Goal: Transaction & Acquisition: Book appointment/travel/reservation

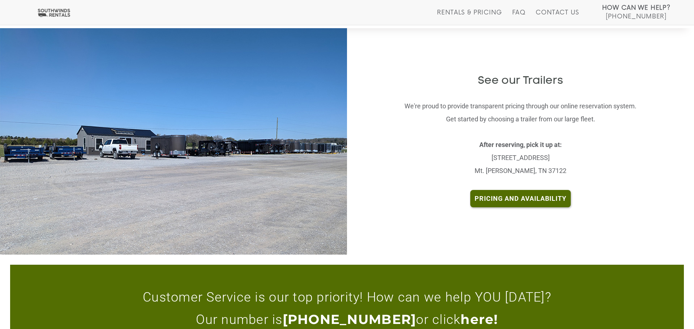
scroll to position [1461, 0]
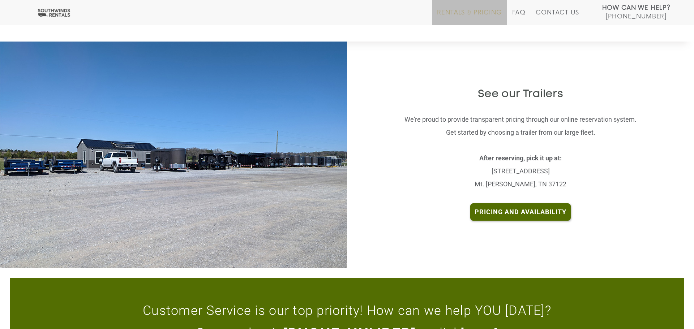
click at [487, 13] on link "Rentals & Pricing" at bounding box center [469, 17] width 65 height 16
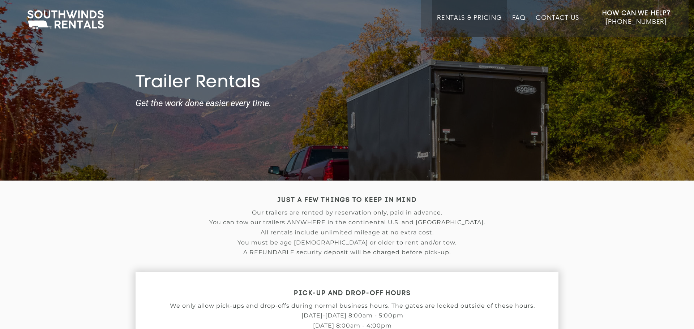
click at [67, 22] on img at bounding box center [65, 20] width 84 height 22
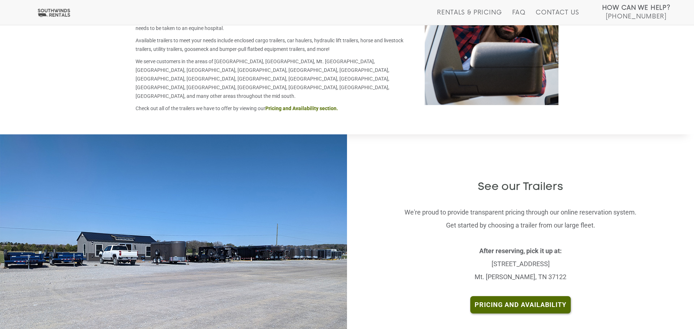
scroll to position [1305, 0]
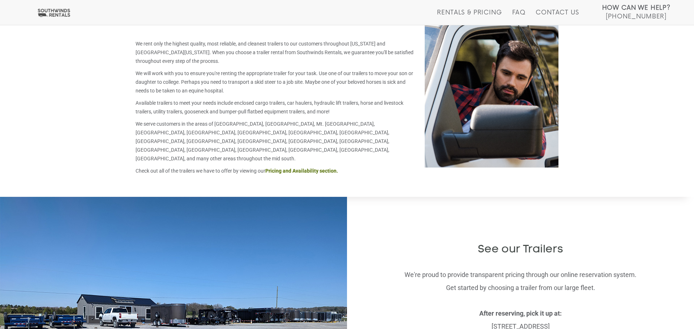
click at [460, 197] on div "See our Trailers We're proud to provide transparent pricing through our online …" at bounding box center [520, 310] width 347 height 227
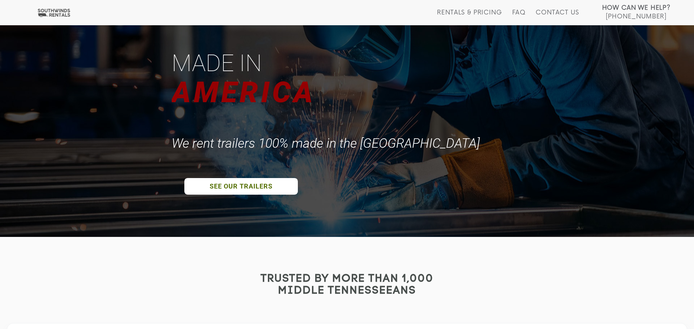
scroll to position [0, 0]
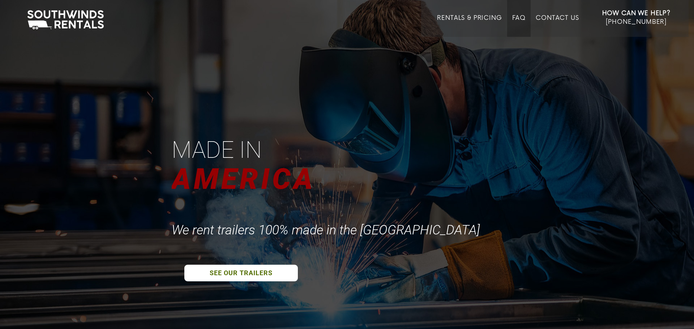
click at [526, 20] on li "FAQ" at bounding box center [519, 18] width 24 height 37
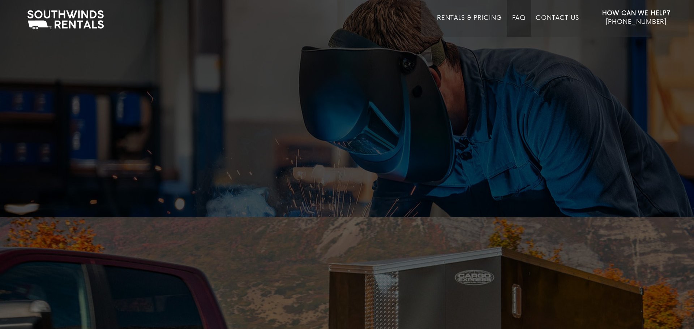
click at [520, 18] on link "FAQ" at bounding box center [519, 25] width 14 height 22
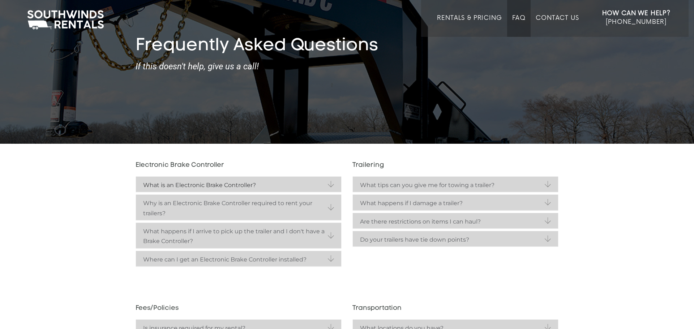
scroll to position [37, 0]
click at [322, 186] on strong "What is an Electronic Brake Controller?" at bounding box center [238, 185] width 191 height 10
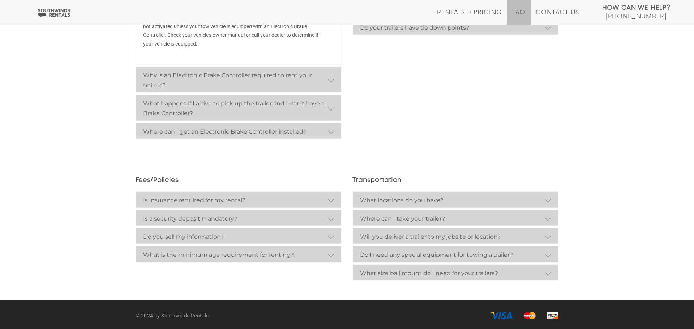
scroll to position [251, 0]
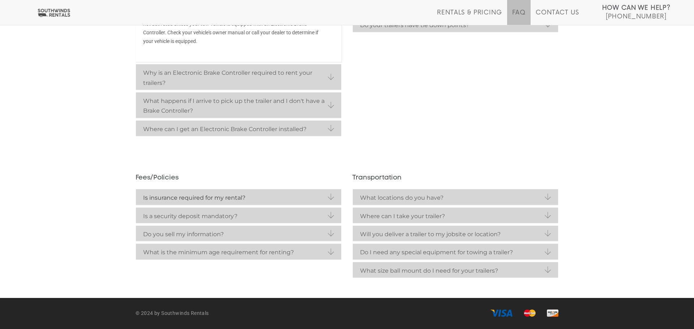
click at [294, 199] on strong "Is insurance required for my rental?" at bounding box center [238, 198] width 191 height 10
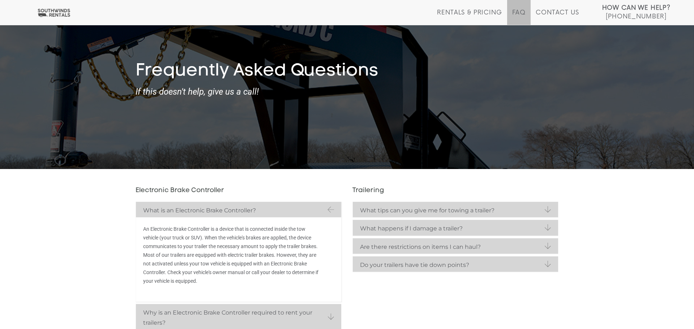
scroll to position [0, 0]
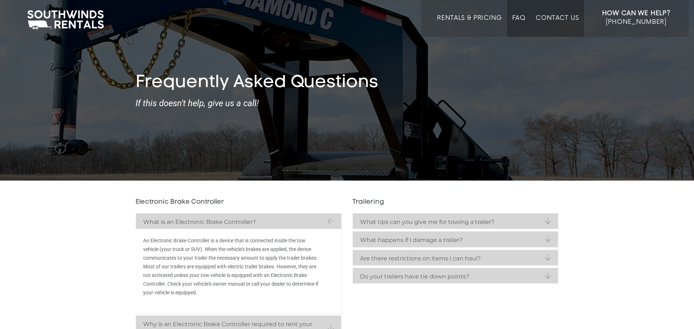
click at [568, 20] on link "Contact Us" at bounding box center [556, 25] width 43 height 22
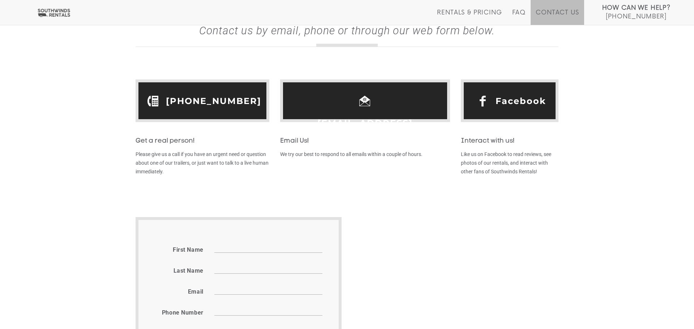
scroll to position [3, 0]
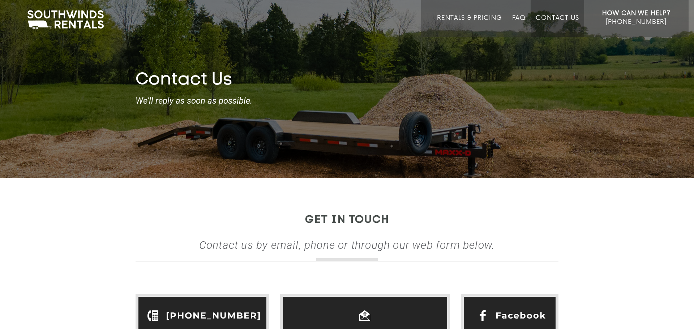
click at [65, 18] on img at bounding box center [65, 20] width 84 height 22
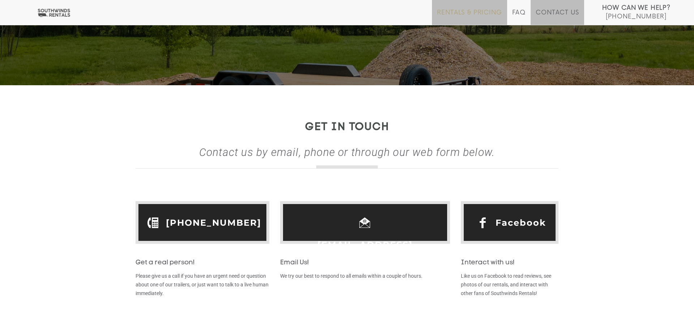
scroll to position [94, 0]
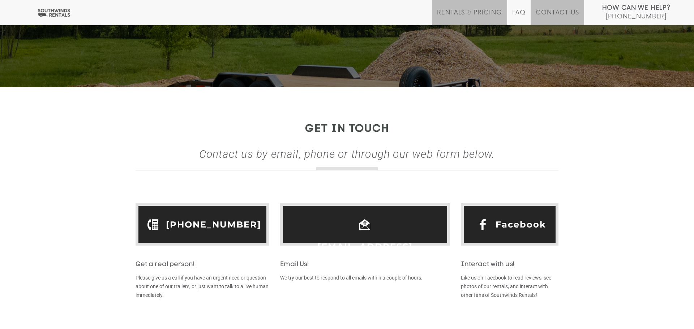
click at [479, 4] on li "Rentals & Pricing" at bounding box center [469, 12] width 75 height 25
click at [469, 13] on link "Rentals & Pricing" at bounding box center [469, 17] width 65 height 16
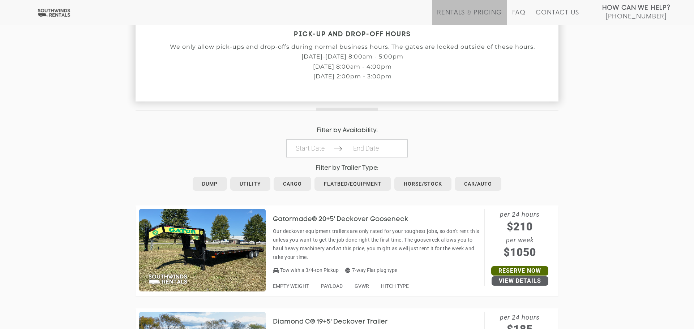
scroll to position [681, 0]
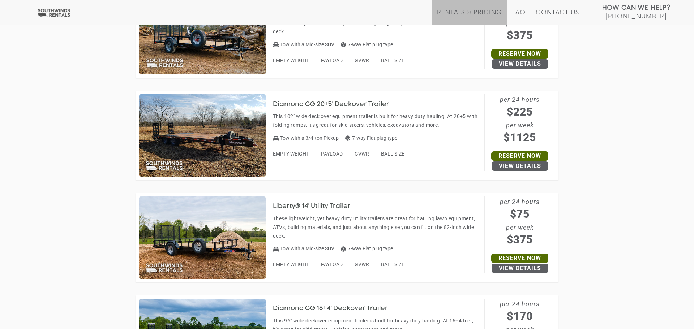
click at [230, 223] on img at bounding box center [202, 238] width 126 height 82
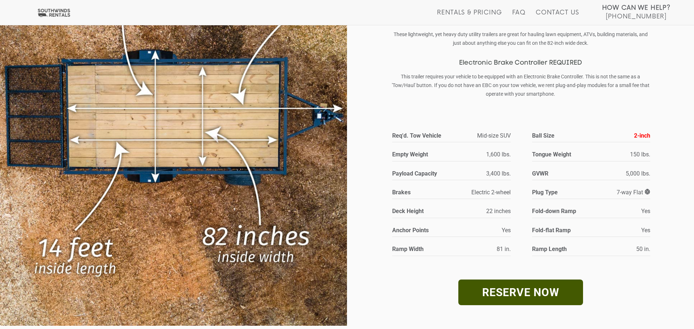
scroll to position [94, 0]
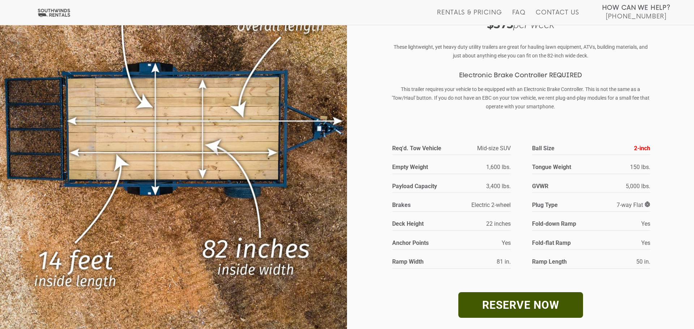
click at [485, 310] on link "RESERVE NOW" at bounding box center [520, 305] width 125 height 26
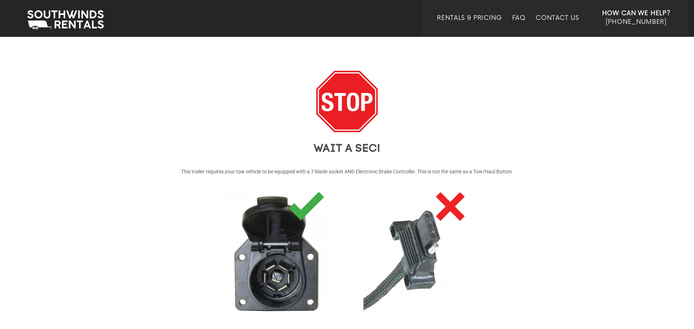
scroll to position [1, 0]
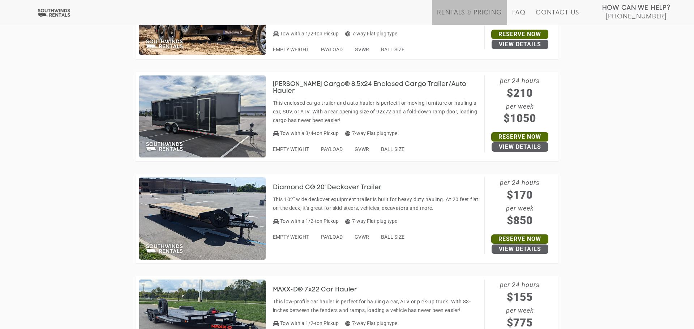
scroll to position [3433, 0]
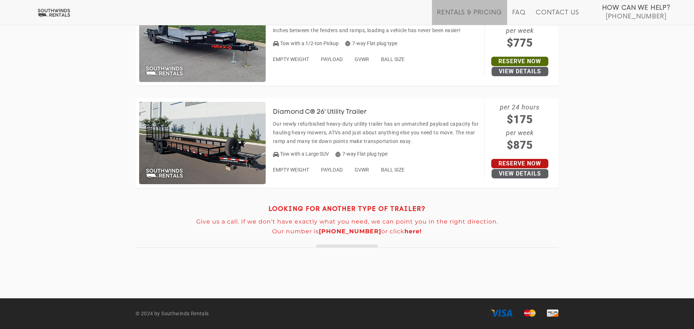
click at [510, 160] on link "Reserve Now" at bounding box center [519, 163] width 57 height 9
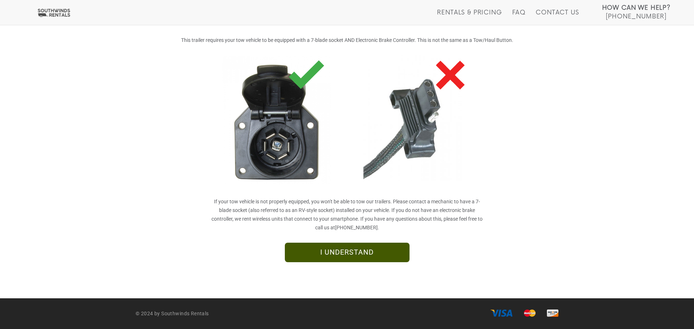
click at [349, 255] on link "I UNDERSTAND" at bounding box center [347, 253] width 125 height 20
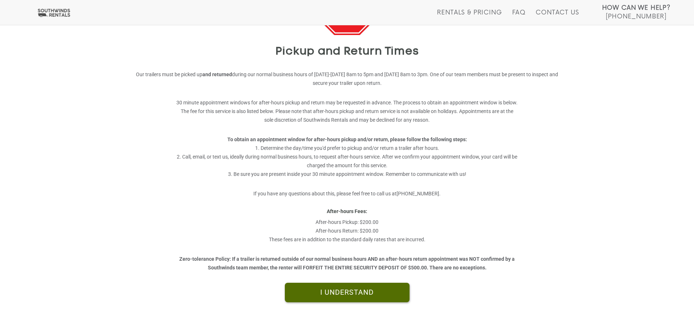
scroll to position [102, 0]
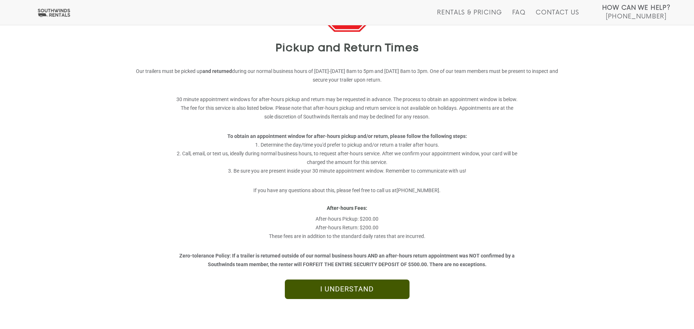
click at [370, 289] on link "I UNDERSTAND" at bounding box center [347, 290] width 125 height 20
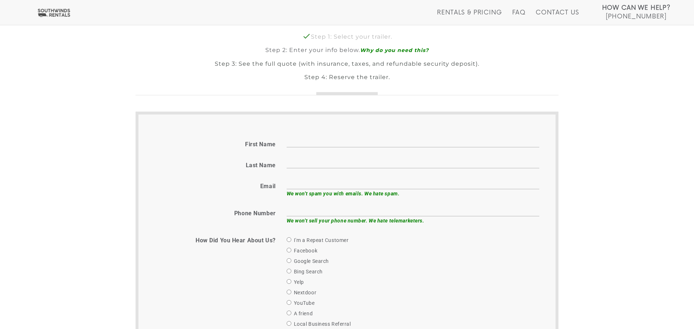
scroll to position [200, 0]
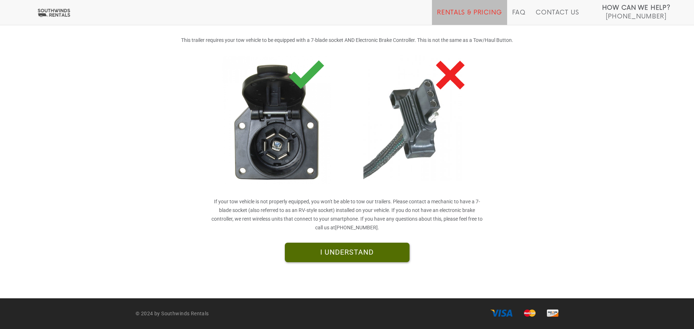
click at [485, 20] on link "Rentals & Pricing" at bounding box center [469, 17] width 65 height 16
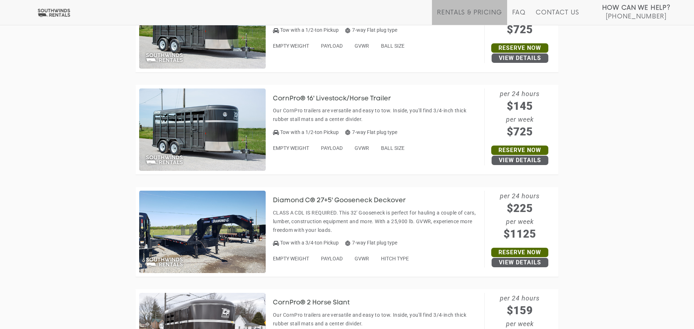
scroll to position [1346, 0]
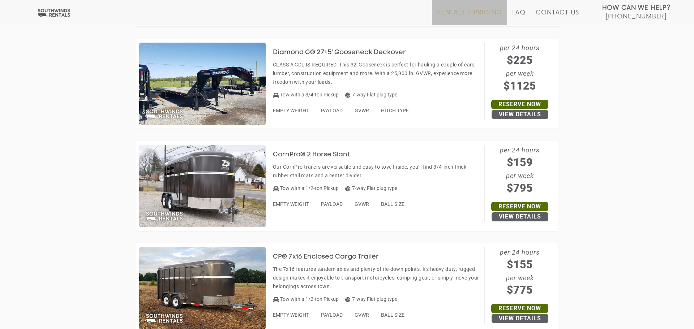
click at [479, 16] on link "Rentals & Pricing" at bounding box center [469, 17] width 65 height 16
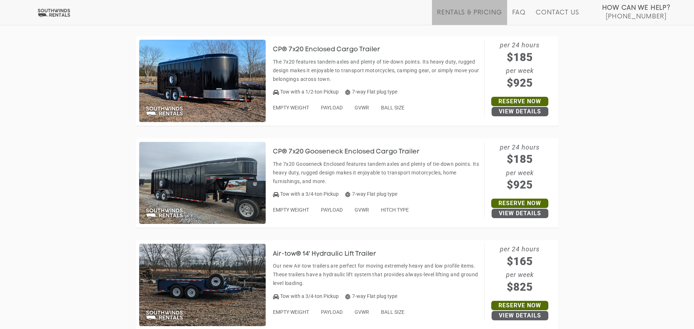
scroll to position [2725, 0]
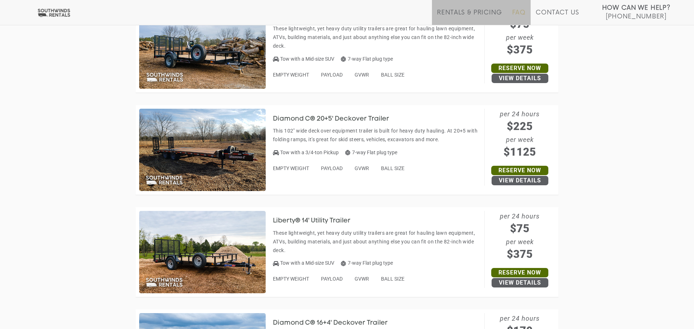
click at [518, 14] on link "FAQ" at bounding box center [519, 17] width 14 height 16
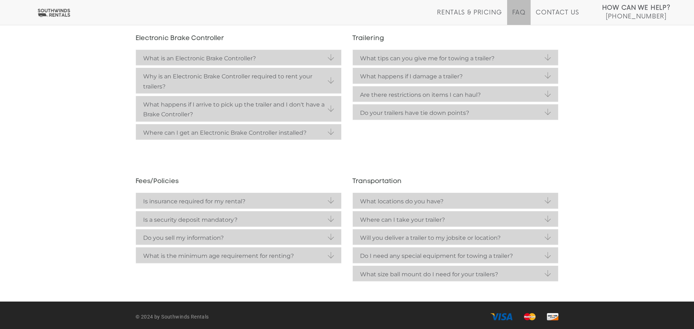
scroll to position [167, 0]
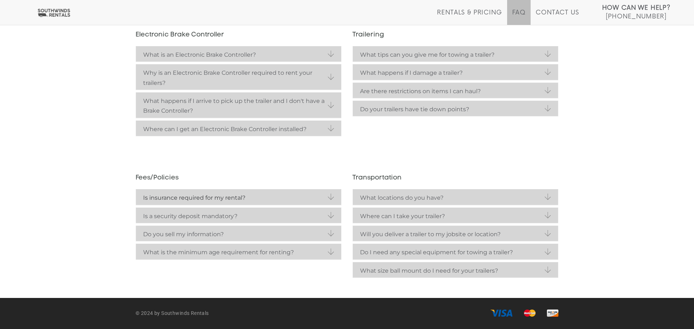
click at [300, 190] on link "Is insurance required for my rental?" at bounding box center [238, 197] width 205 height 16
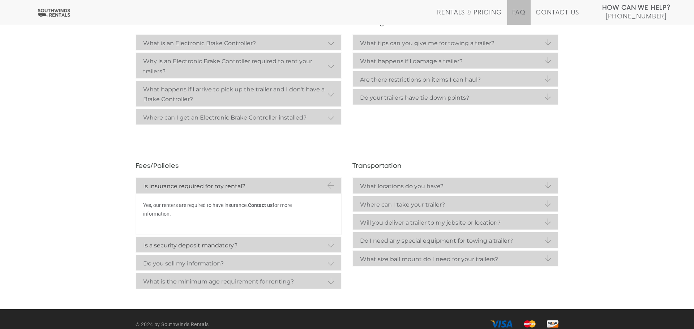
scroll to position [190, 0]
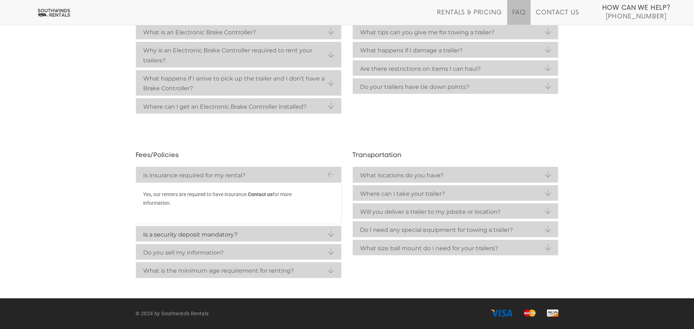
click at [268, 234] on strong "Is a security deposit mandatory?" at bounding box center [238, 235] width 191 height 10
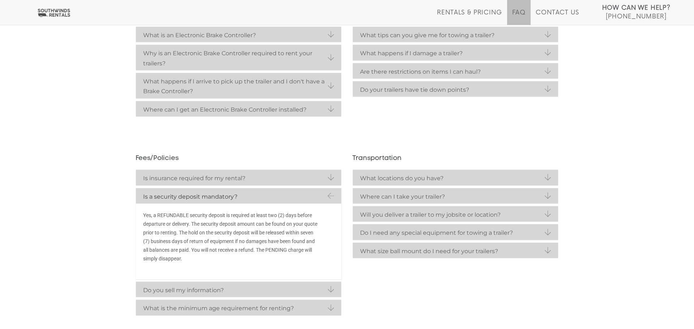
scroll to position [182, 0]
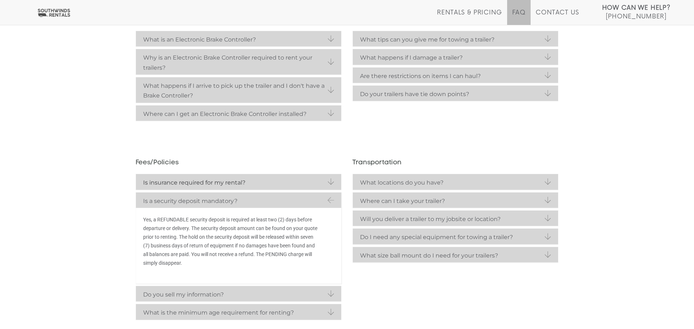
click at [272, 188] on link "Is insurance required for my rental?" at bounding box center [238, 182] width 205 height 16
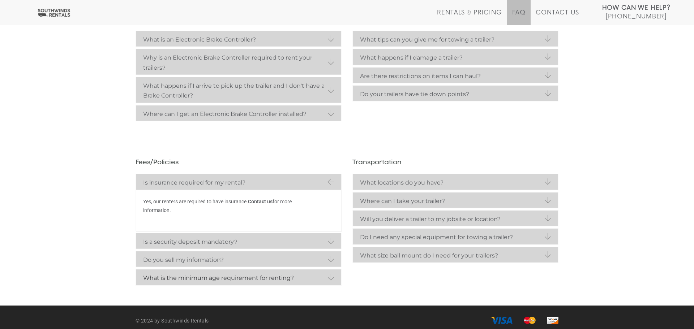
click at [250, 279] on strong "What is the minimum age requirement for renting?" at bounding box center [238, 278] width 191 height 10
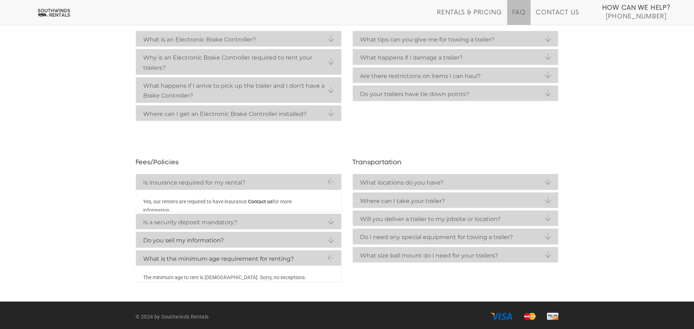
scroll to position [181, 0]
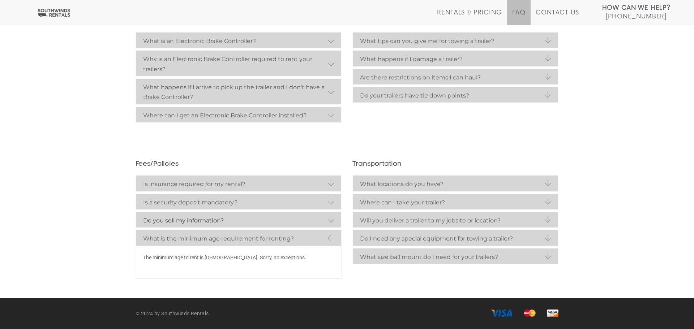
click at [204, 226] on link "Do you sell my information?" at bounding box center [238, 220] width 205 height 16
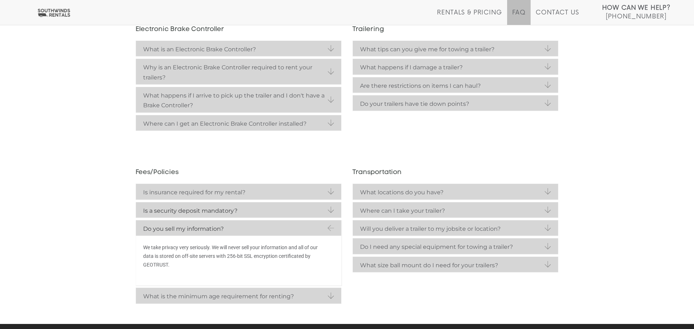
scroll to position [193, 0]
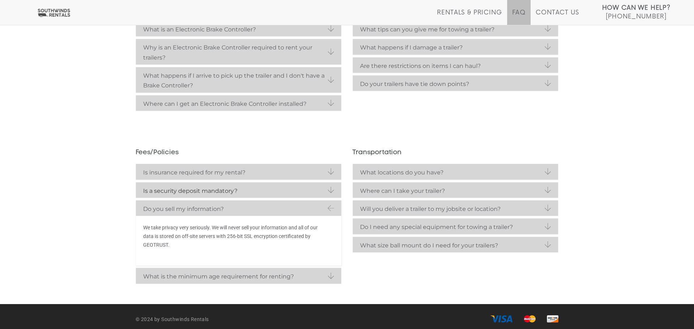
click at [225, 193] on strong "Is a security deposit mandatory?" at bounding box center [238, 191] width 191 height 10
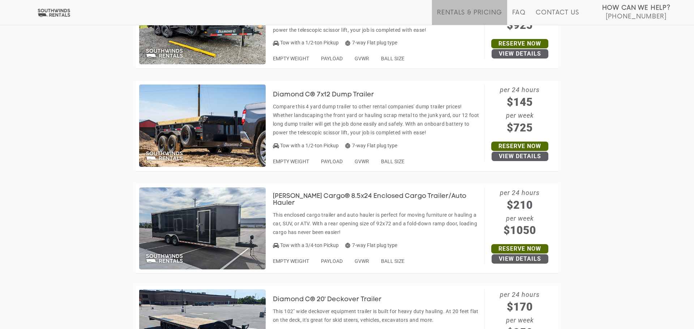
scroll to position [3158, 0]
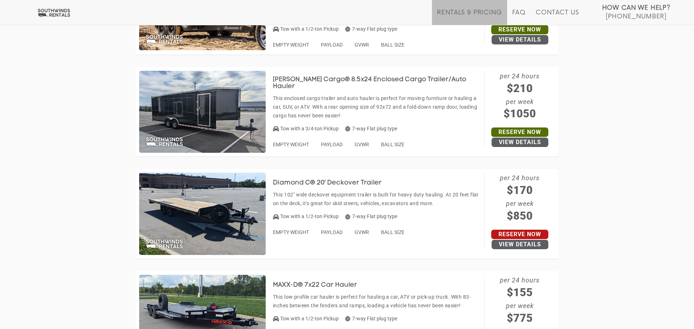
click at [506, 235] on link "Reserve Now" at bounding box center [519, 234] width 57 height 9
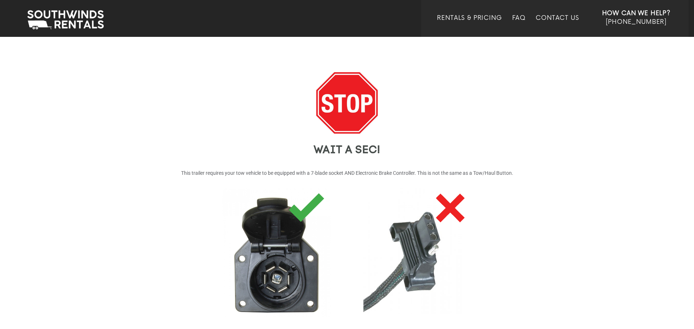
scroll to position [133, 0]
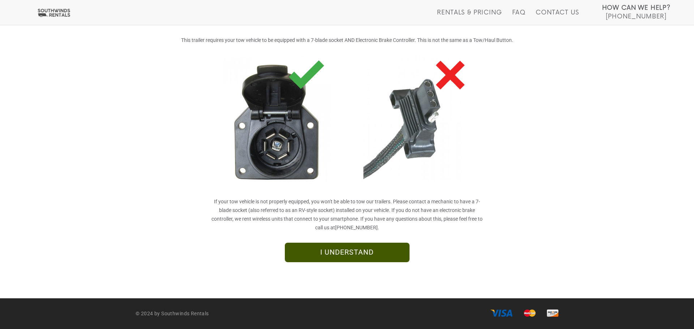
click at [397, 252] on link "I UNDERSTAND" at bounding box center [347, 253] width 125 height 20
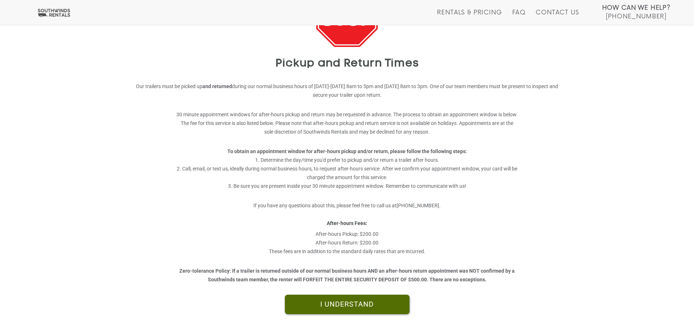
scroll to position [76, 0]
